Goal: Information Seeking & Learning: Learn about a topic

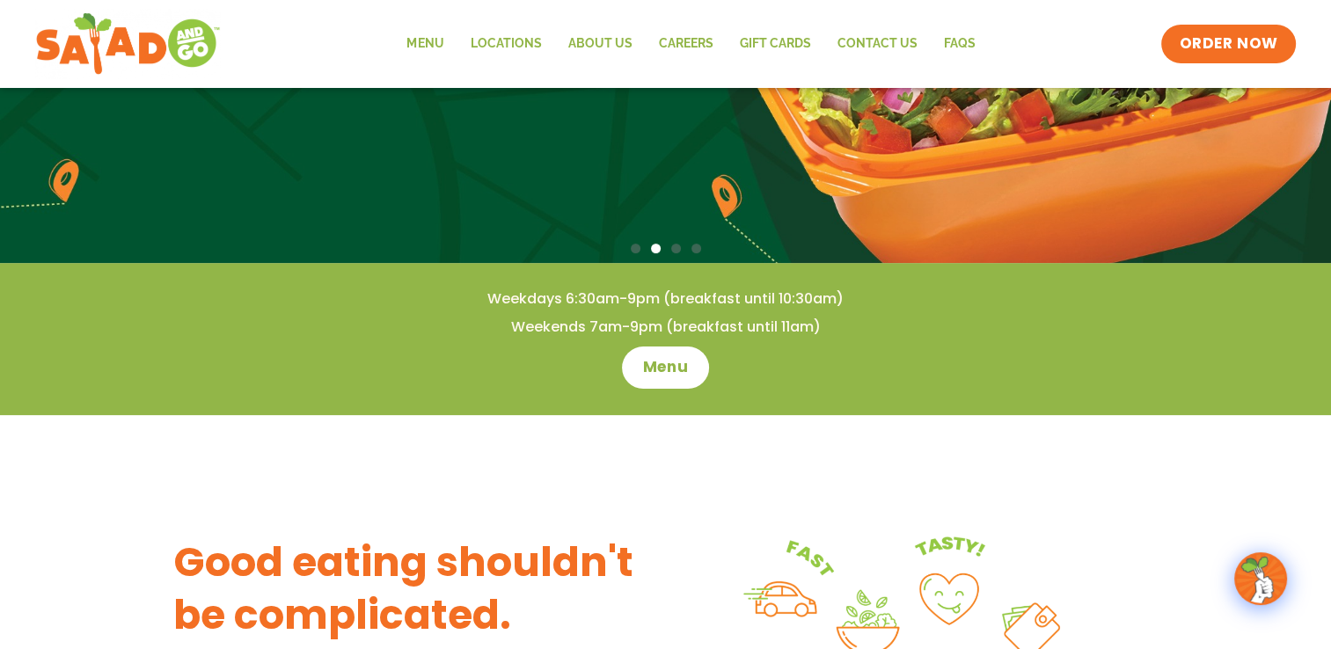
scroll to position [528, 0]
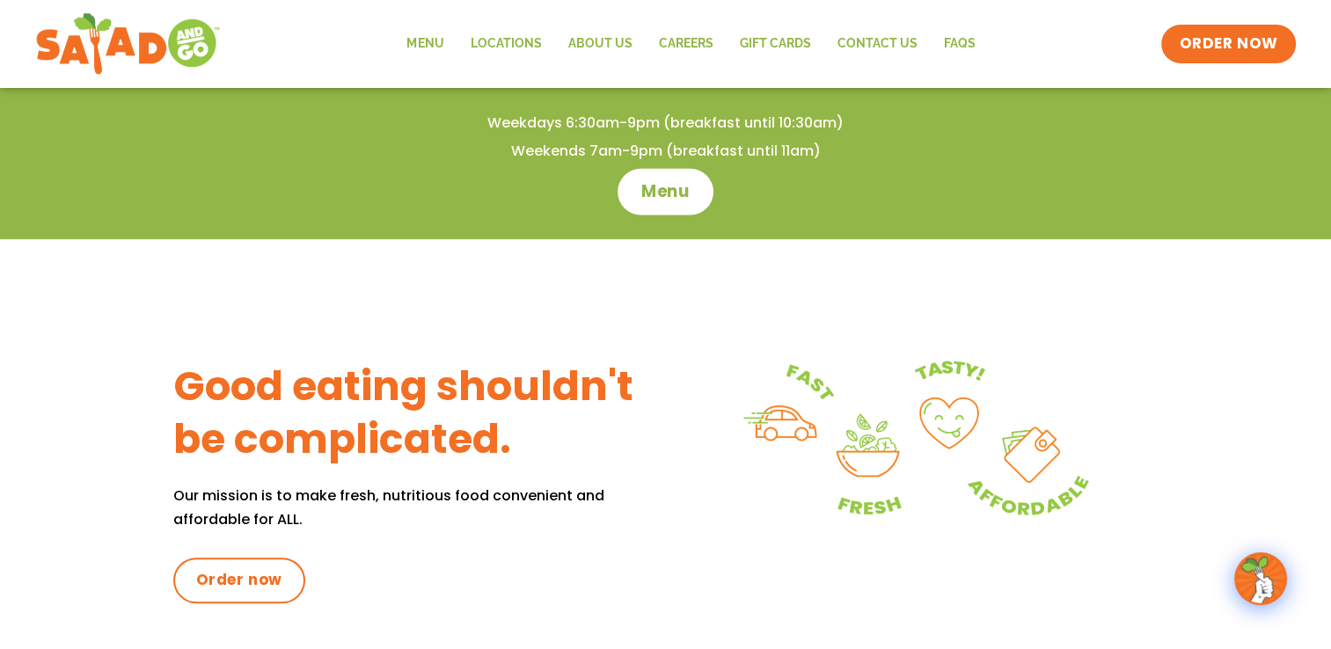
click at [679, 198] on span "Menu" at bounding box center [665, 191] width 50 height 23
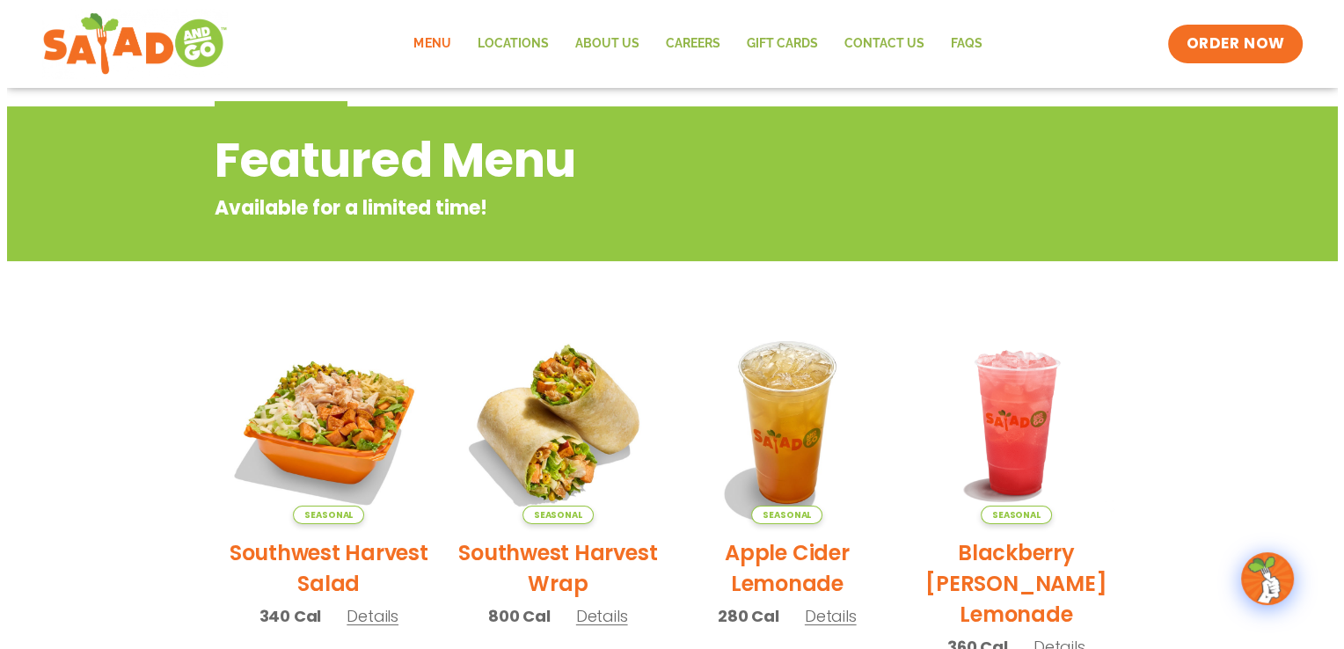
scroll to position [264, 0]
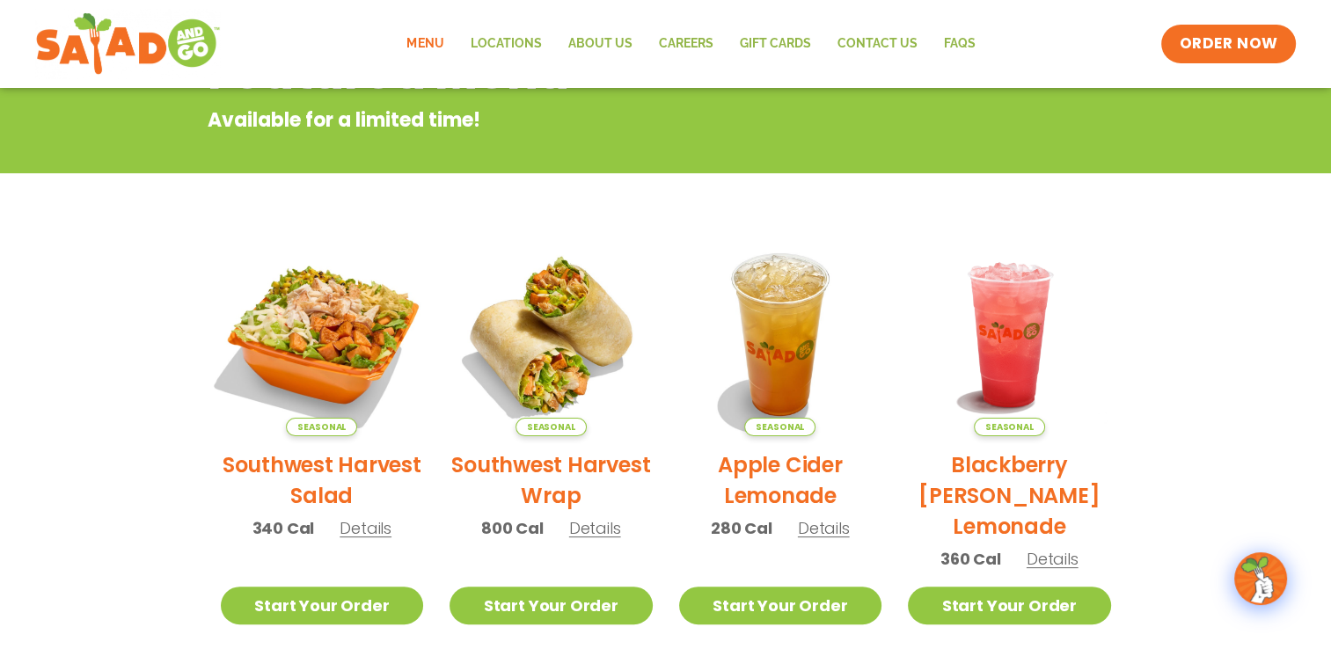
click at [347, 317] on img at bounding box center [321, 335] width 238 height 238
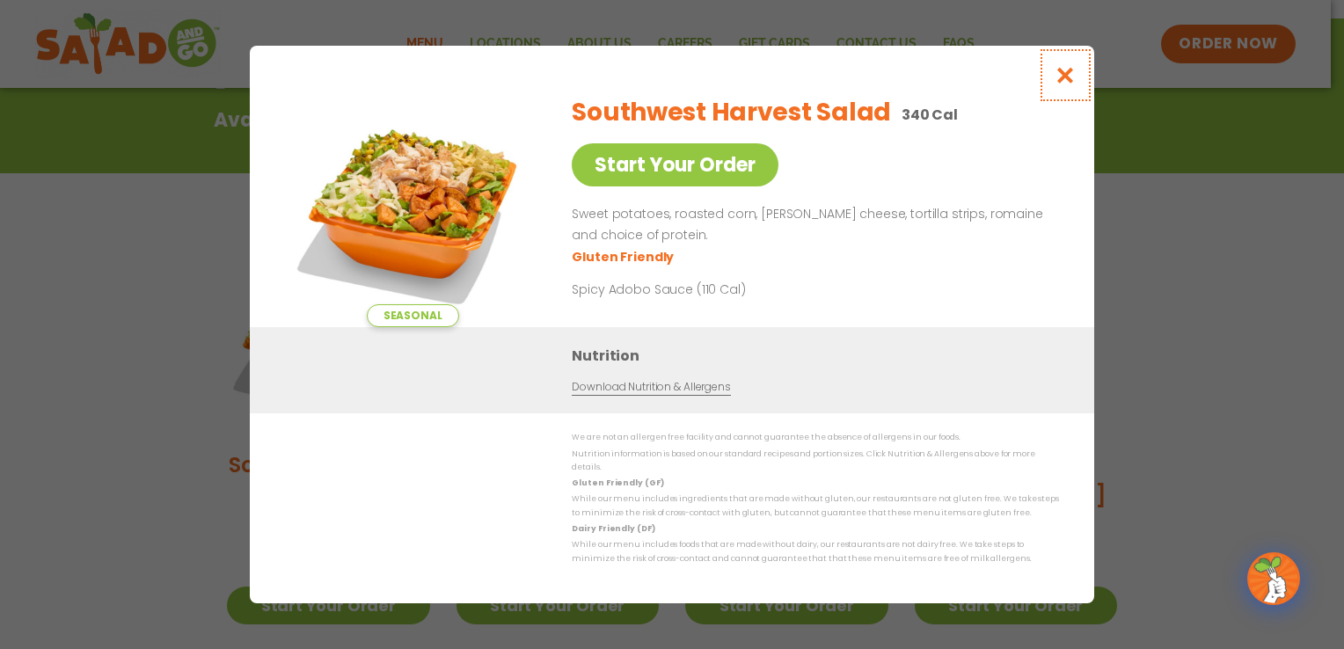
click at [1069, 83] on icon "Close modal" at bounding box center [1066, 75] width 22 height 18
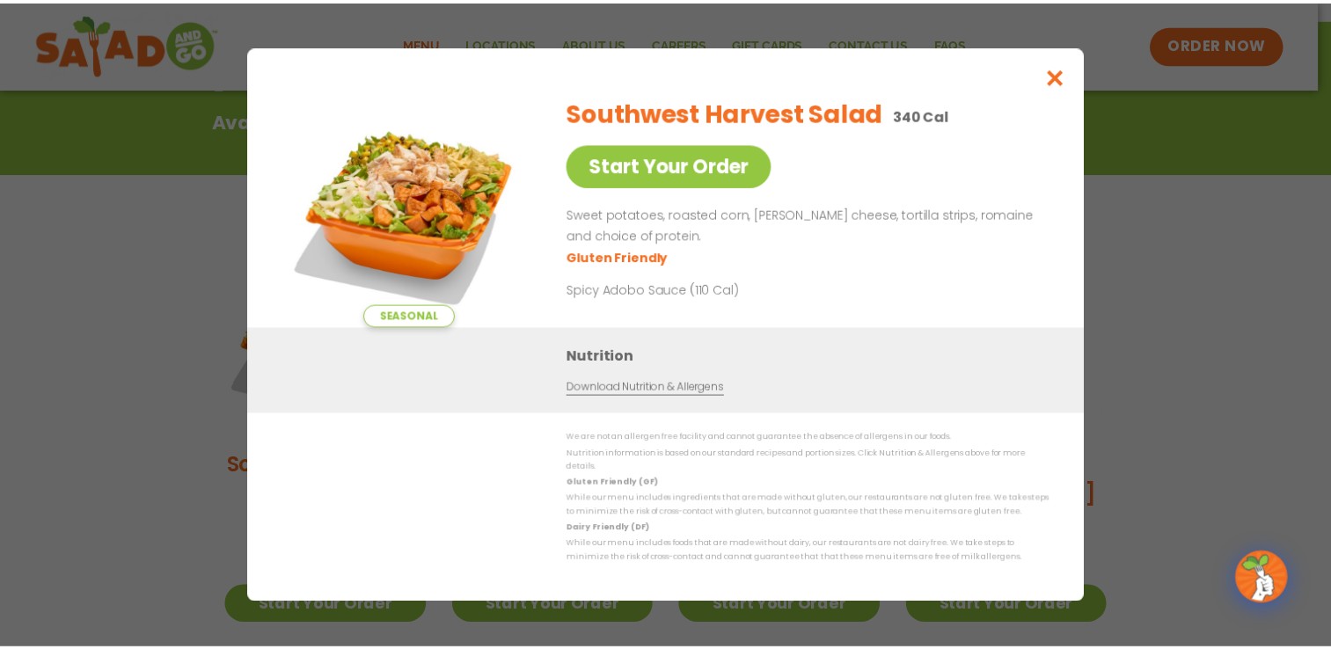
scroll to position [282, 0]
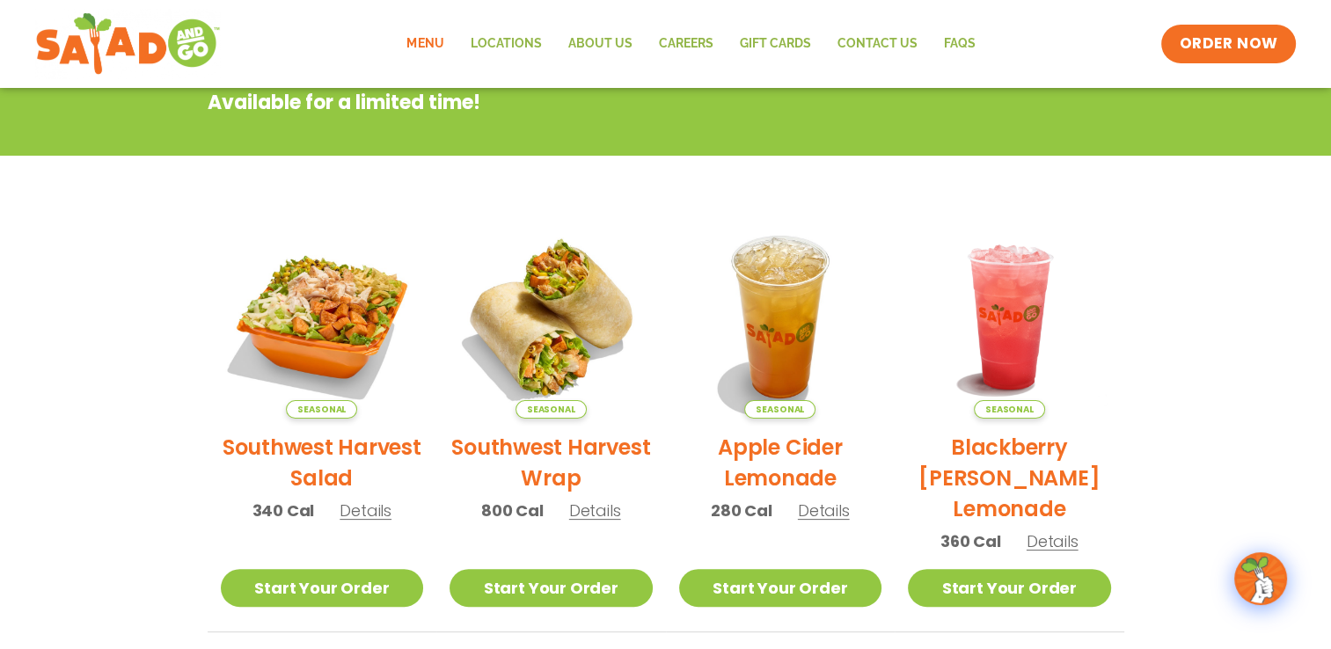
click at [428, 37] on link "Menu" at bounding box center [424, 44] width 63 height 40
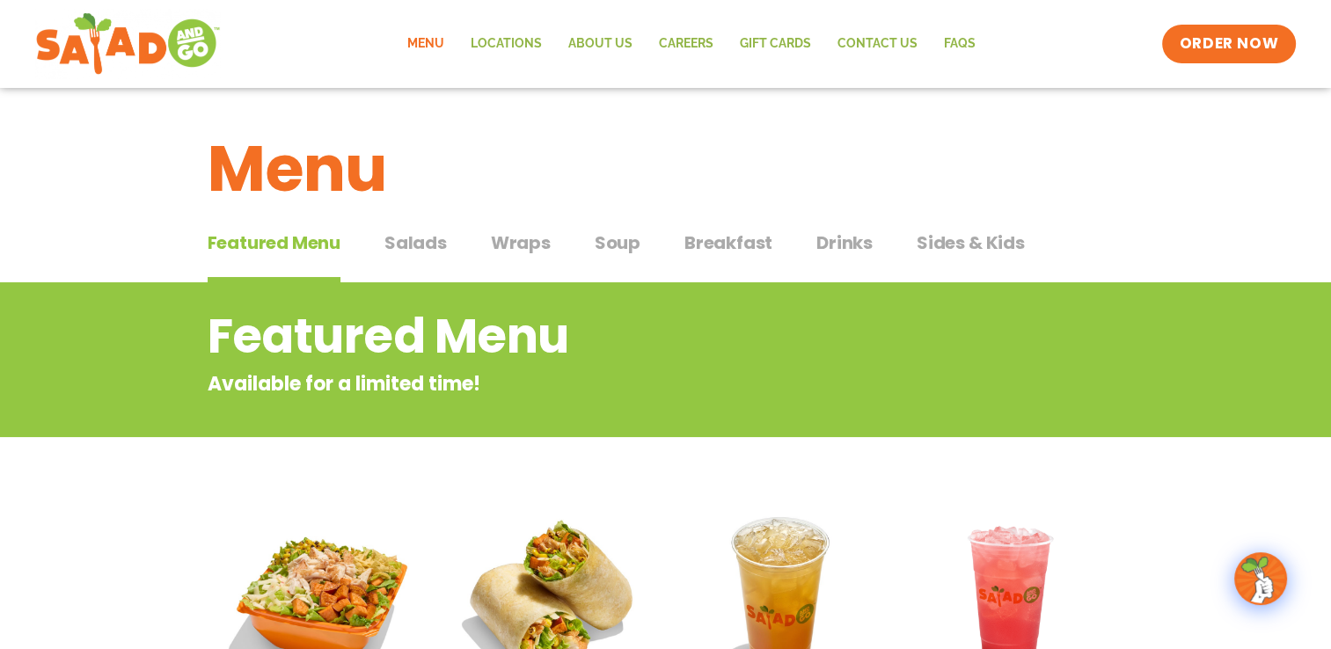
click at [415, 238] on span "Salads" at bounding box center [415, 243] width 62 height 26
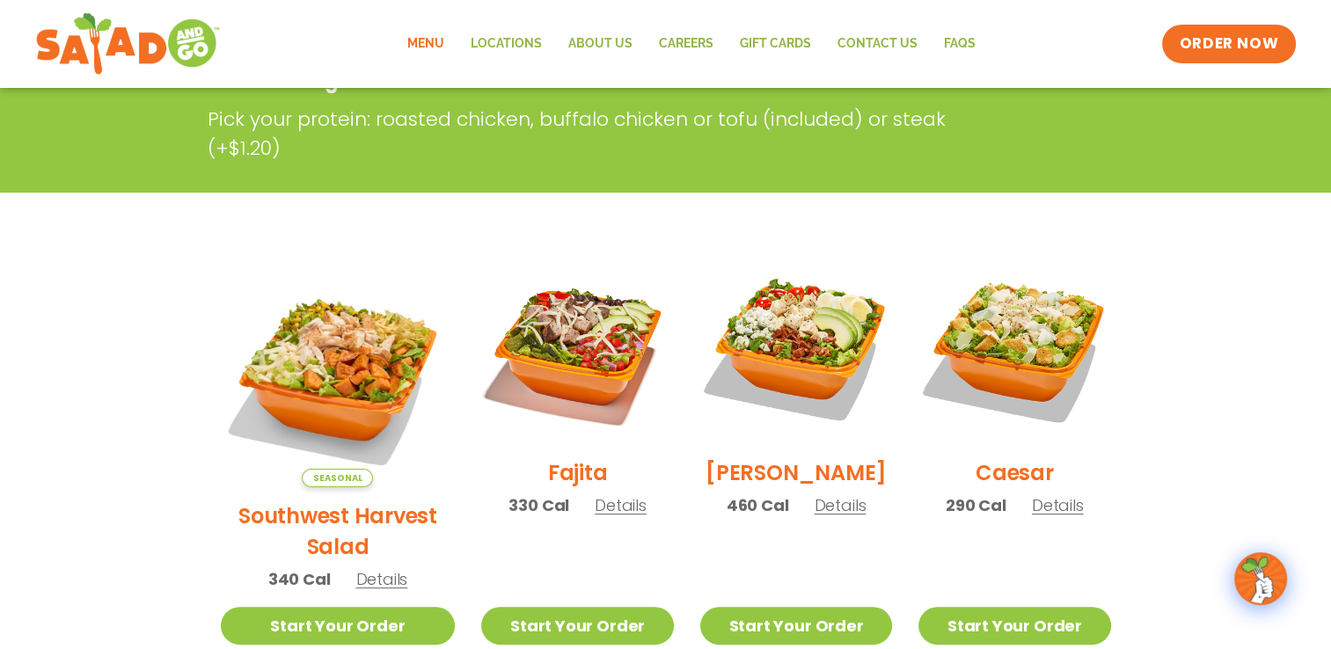
scroll to position [352, 0]
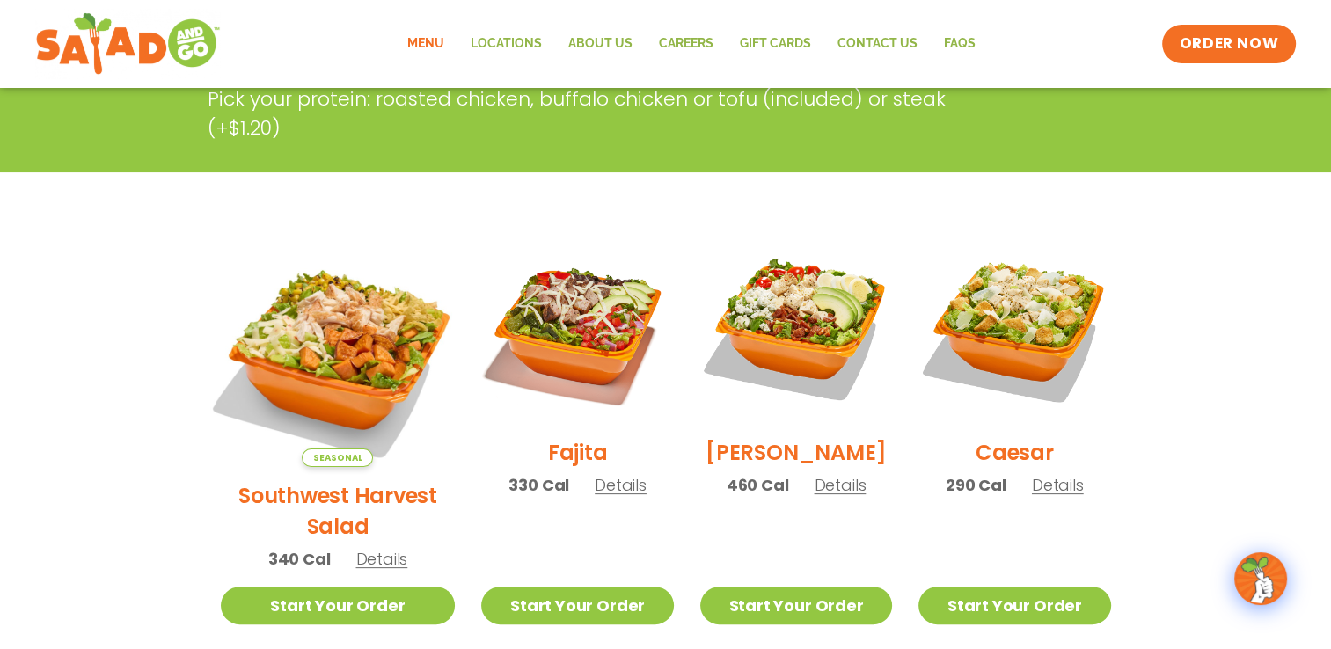
click at [336, 331] on img at bounding box center [337, 349] width 275 height 275
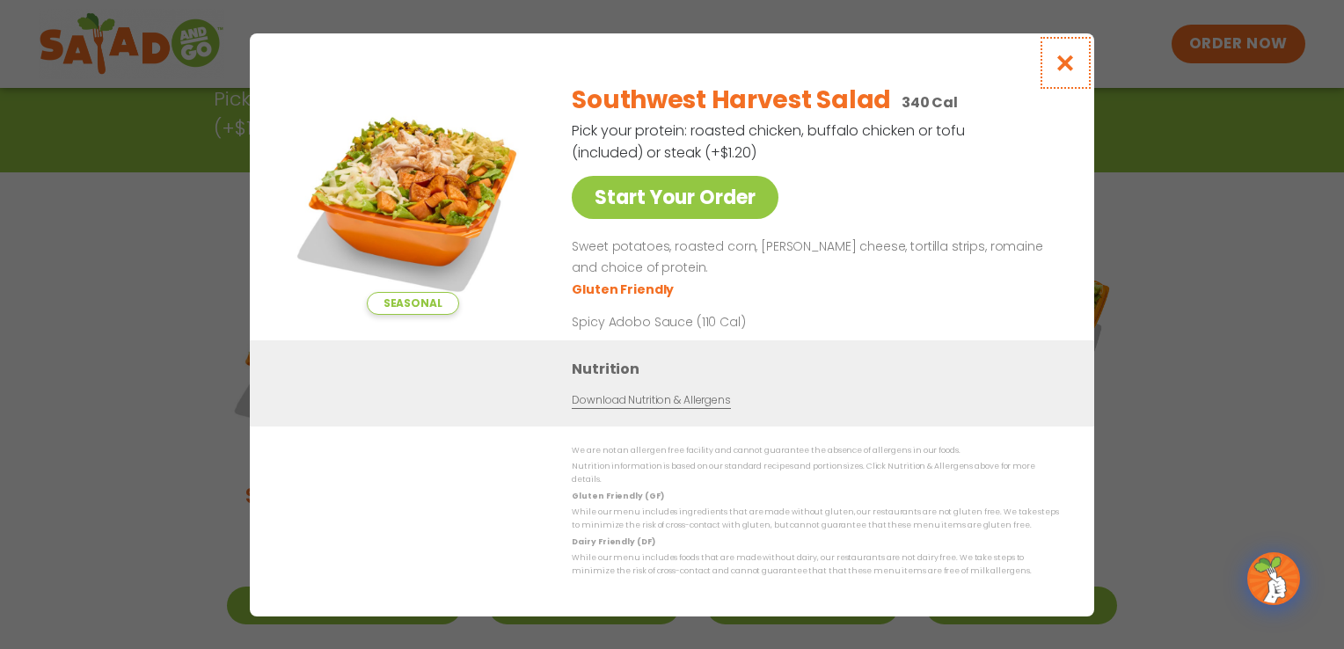
click at [1069, 70] on icon "Close modal" at bounding box center [1066, 63] width 22 height 18
